Goal: Information Seeking & Learning: Learn about a topic

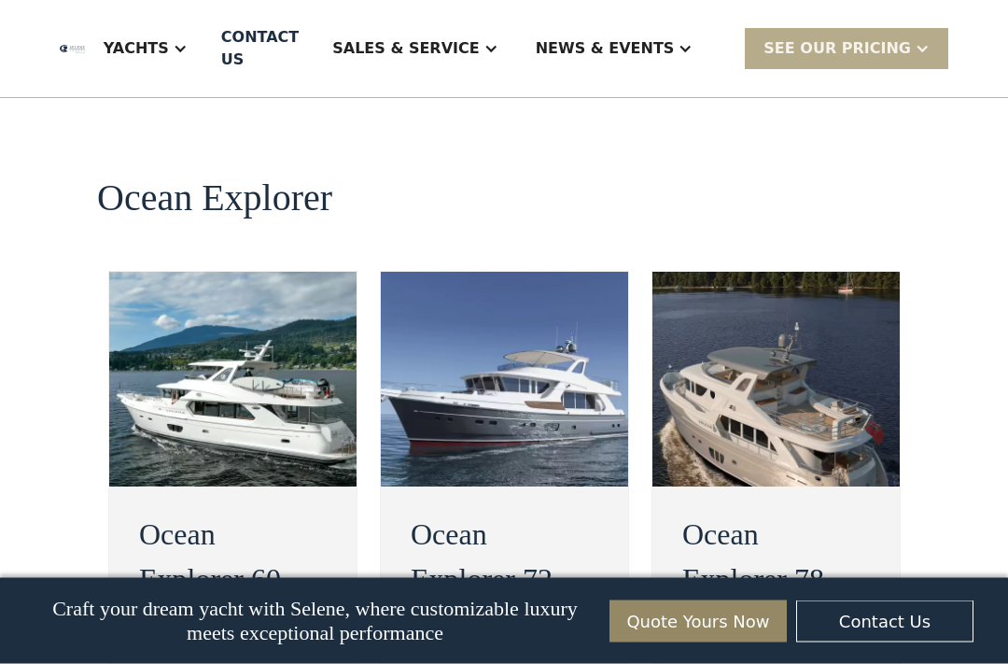
scroll to position [3459, 0]
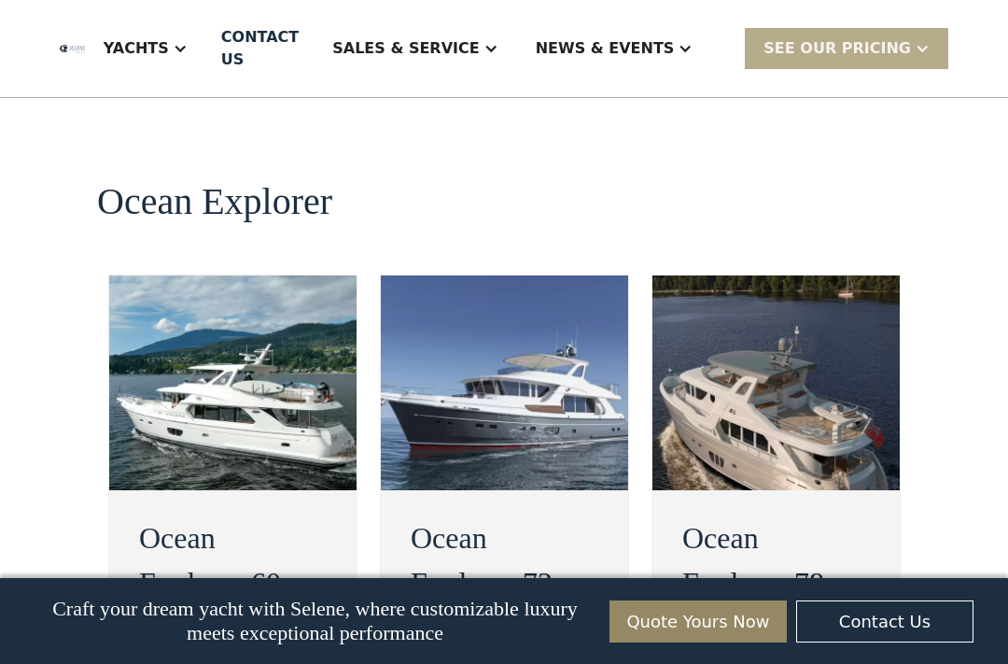
click at [797, 305] on img at bounding box center [776, 382] width 247 height 215
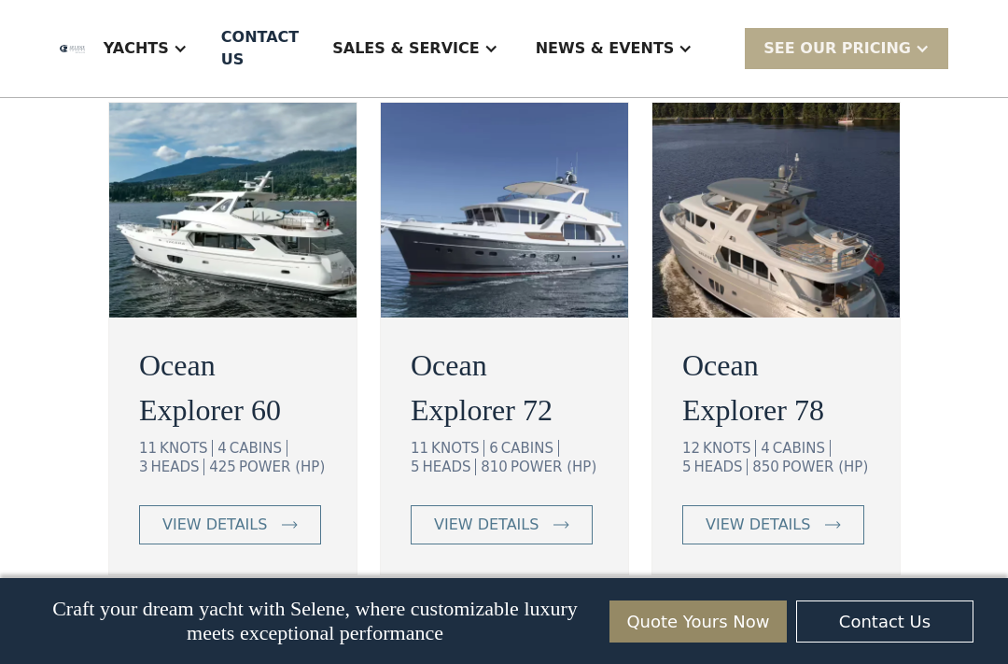
scroll to position [3633, 0]
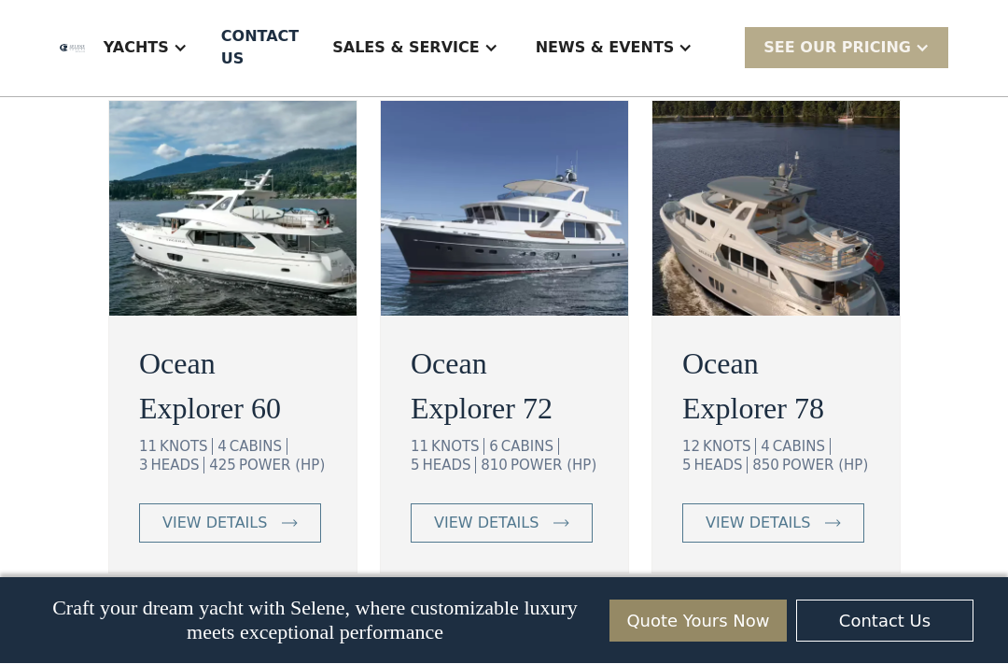
click at [770, 513] on div "view details" at bounding box center [758, 524] width 105 height 22
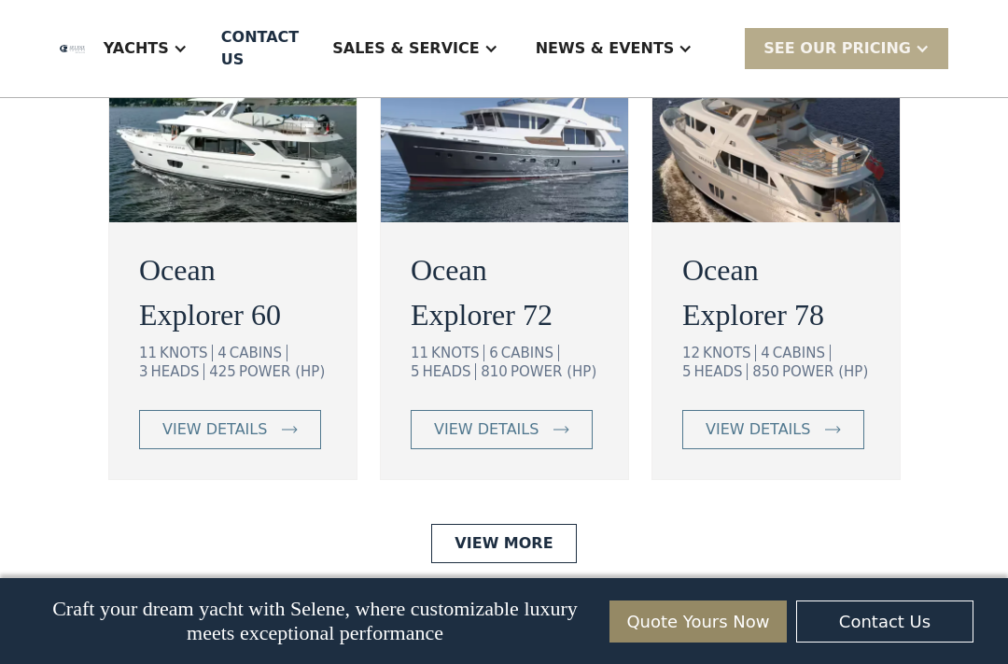
scroll to position [3634, 0]
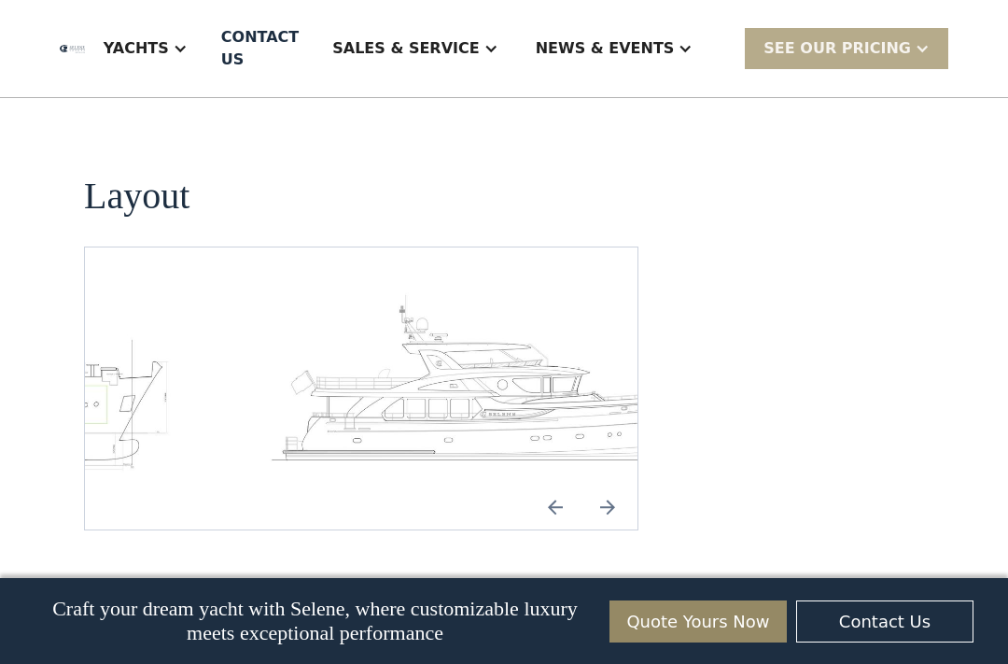
scroll to position [2679, 0]
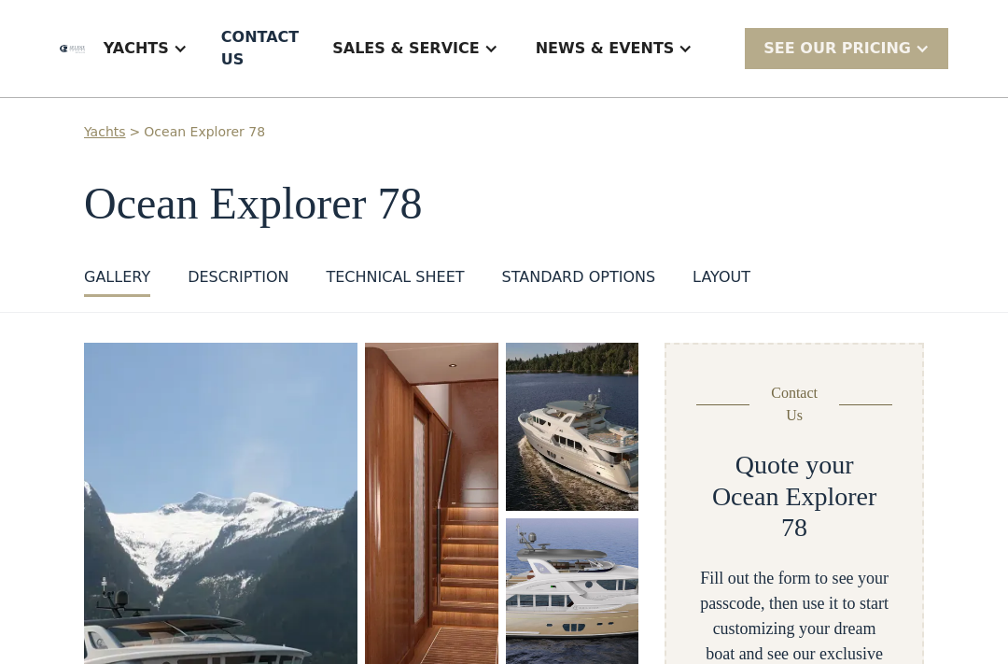
scroll to position [0, 0]
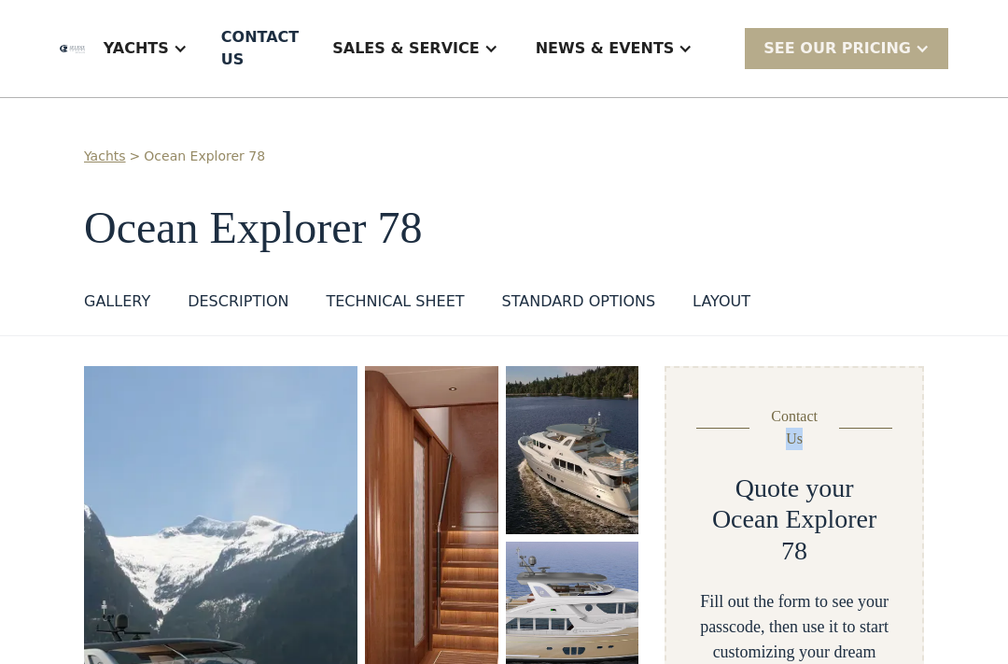
click at [90, 302] on div "GALLERY" at bounding box center [117, 301] width 66 height 22
click at [727, 299] on div "layout" at bounding box center [722, 301] width 58 height 22
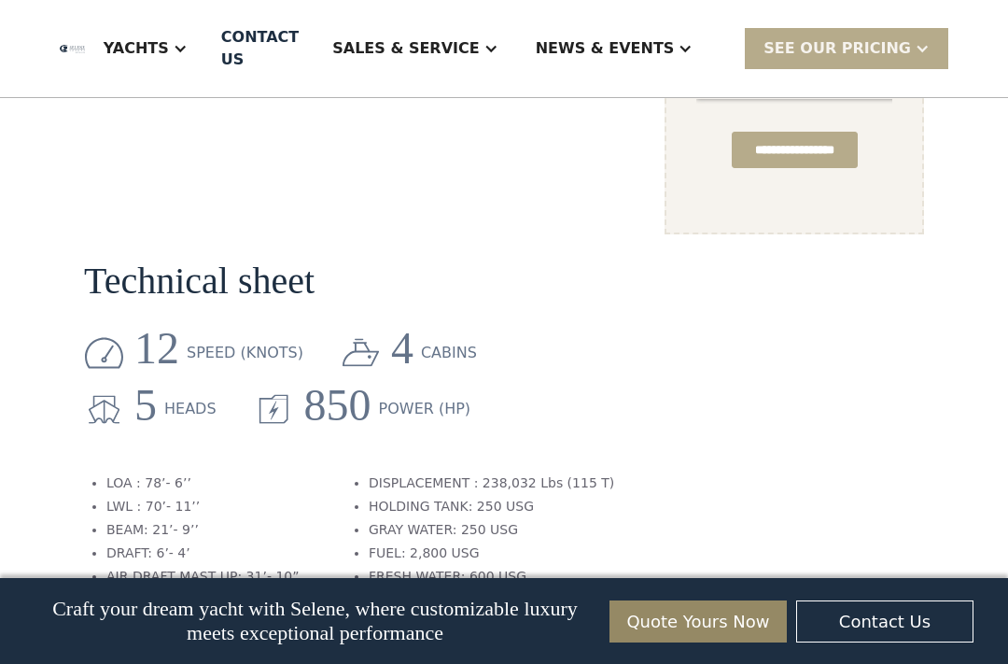
scroll to position [1691, 0]
